Goal: Communication & Community: Answer question/provide support

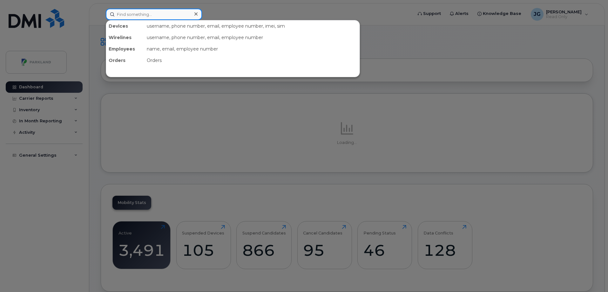
click at [139, 15] on input at bounding box center [154, 14] width 96 height 11
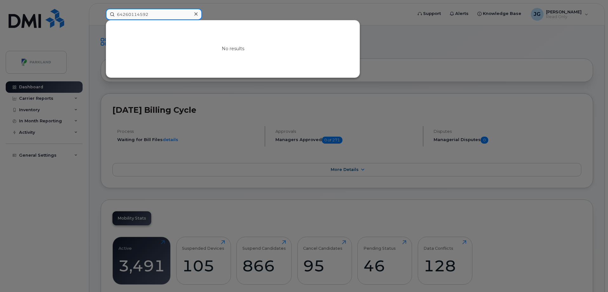
drag, startPoint x: 166, startPoint y: 19, endPoint x: 86, endPoint y: 10, distance: 79.9
click at [101, 10] on div "64260114592 No results" at bounding box center [257, 14] width 313 height 11
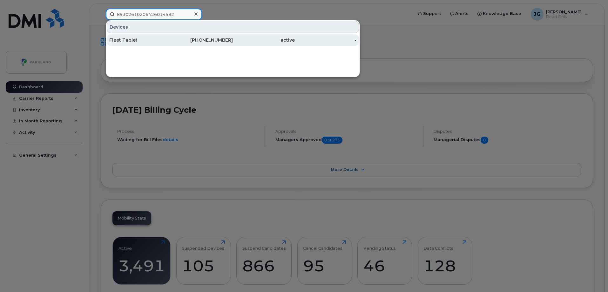
type input "89302610206426014592"
click at [223, 43] on div "[PHONE_NUMBER]" at bounding box center [202, 40] width 62 height 6
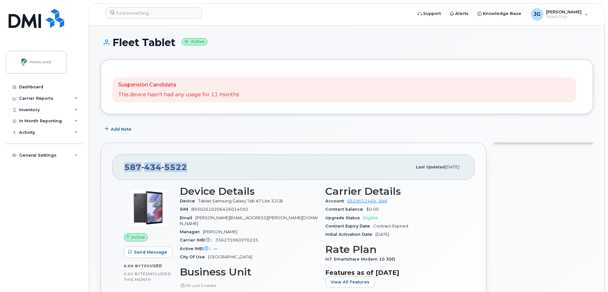
drag, startPoint x: 189, startPoint y: 167, endPoint x: 125, endPoint y: 169, distance: 64.8
click at [125, 169] on div "587 434 5522" at bounding box center [267, 166] width 287 height 13
copy span "587 434 5522"
click at [149, 253] on span "Send Message" at bounding box center [150, 252] width 33 height 6
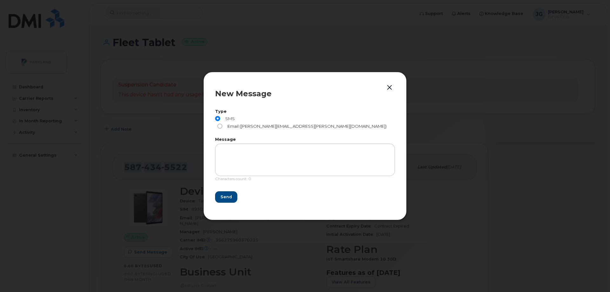
click at [222, 124] on input "Email (Derrick.Wildi@parkland.ca)" at bounding box center [219, 126] width 5 height 5
radio input "true"
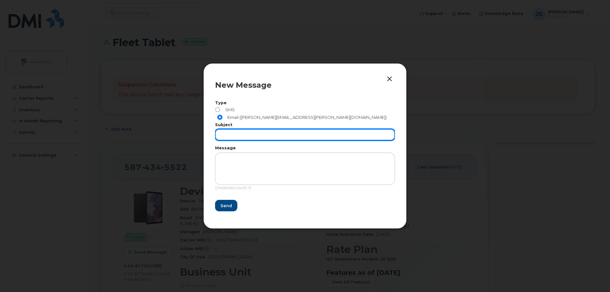
click at [240, 131] on input "text" at bounding box center [305, 134] width 180 height 11
type input "Cancel sim"
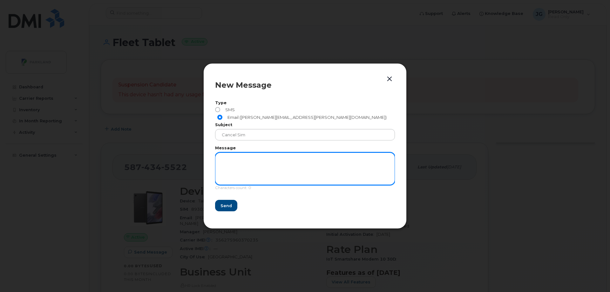
click at [240, 152] on textarea at bounding box center [305, 168] width 180 height 32
paste textarea "5874345522"
click at [218, 154] on textarea "5874345522" at bounding box center [305, 168] width 180 height 32
click at [222, 165] on textarea "Phone # 5874345522" at bounding box center [305, 168] width 180 height 32
click at [262, 154] on textarea "Phone # 5874345522" at bounding box center [305, 168] width 180 height 32
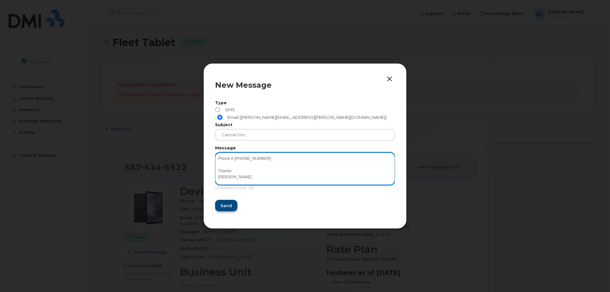
type textarea "Phone # 5874345522 Thanks John"
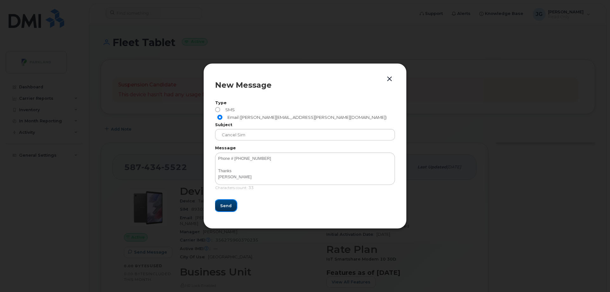
click at [231, 200] on button "Send" at bounding box center [226, 205] width 22 height 11
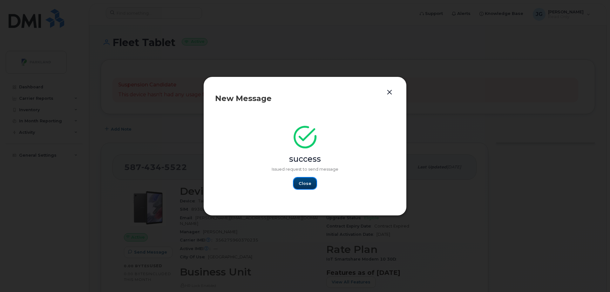
click at [305, 184] on span "Close" at bounding box center [305, 183] width 13 height 6
